Goal: Find contact information: Find contact information

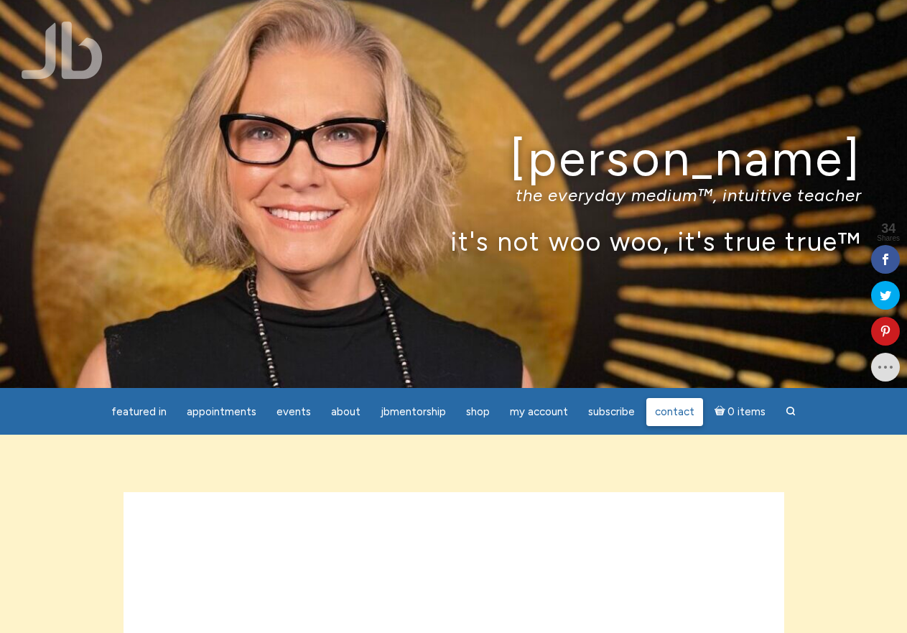
click at [681, 413] on span "Contact" at bounding box center [674, 411] width 39 height 13
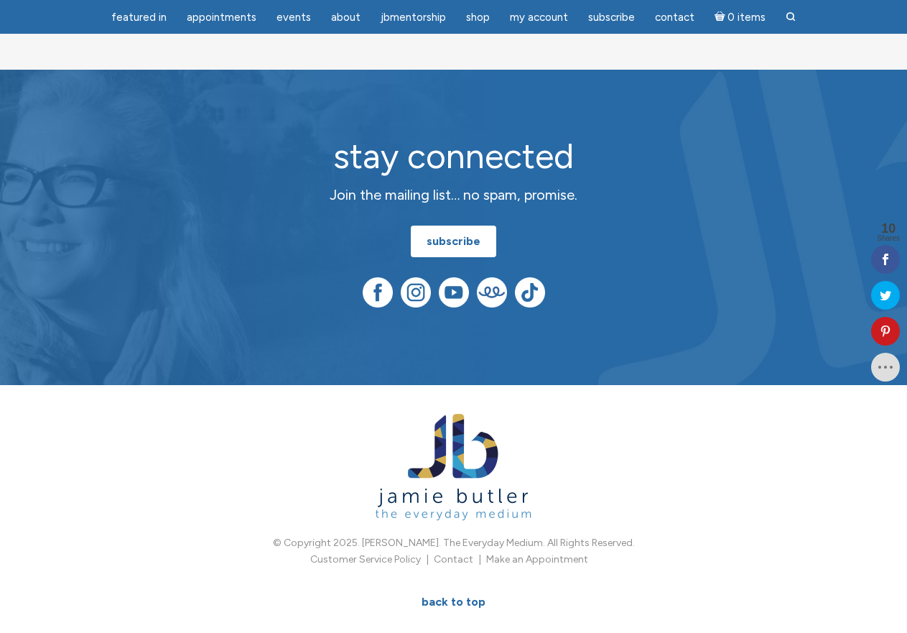
scroll to position [824, 0]
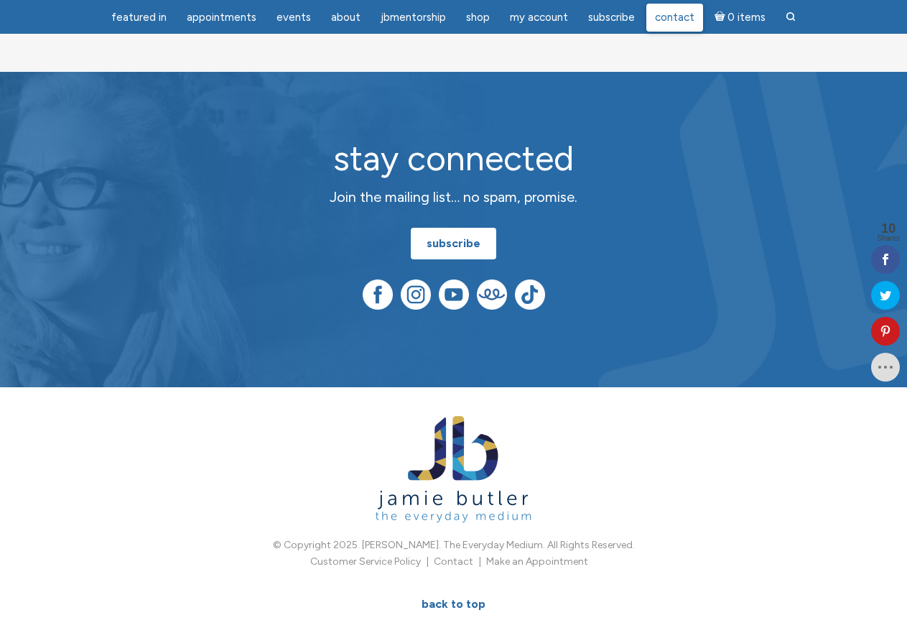
click at [675, 12] on span "Contact" at bounding box center [674, 17] width 39 height 13
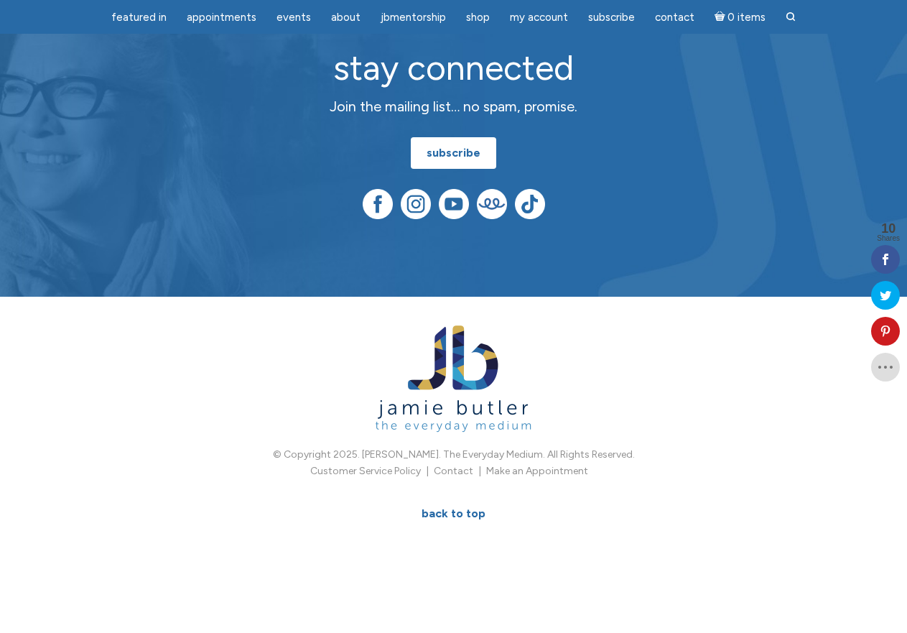
scroll to position [968, 0]
click at [458, 475] on link "Contact" at bounding box center [453, 471] width 39 height 12
